Goal: Information Seeking & Learning: Compare options

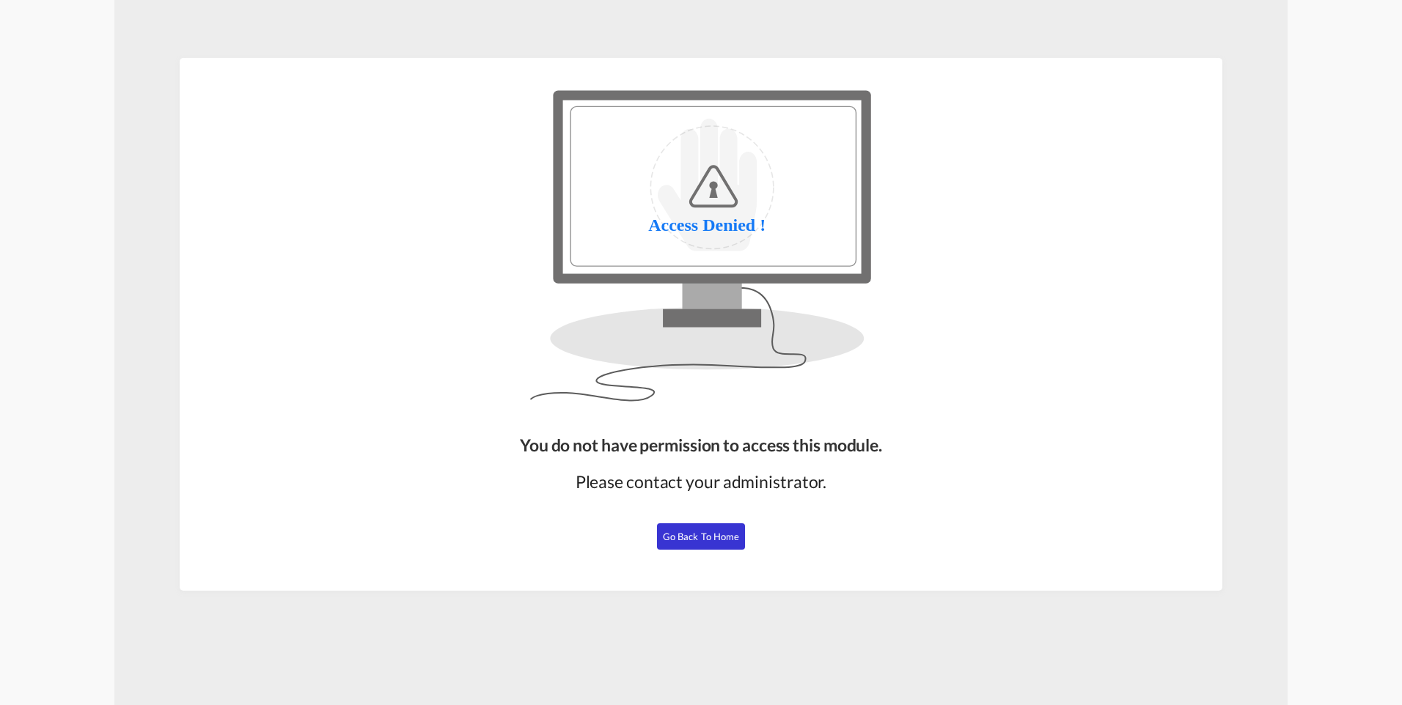
click at [718, 538] on span "Go Back to Home" at bounding box center [701, 537] width 77 height 12
click at [710, 544] on button "Go Back to Home" at bounding box center [701, 537] width 88 height 26
